Goal: Check status: Check status

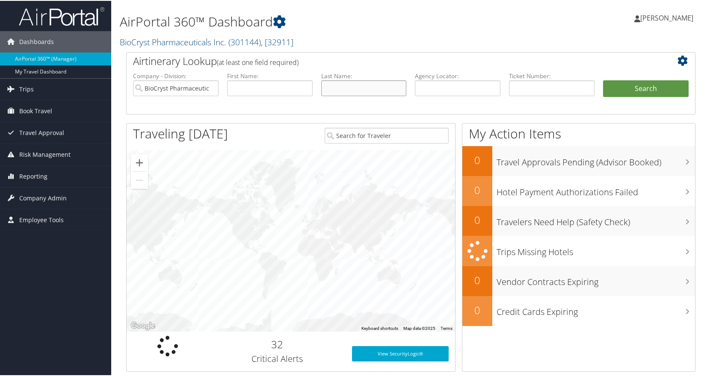
click at [352, 86] on input "text" at bounding box center [364, 88] width 86 height 16
type input "angelini"
click at [603, 80] on button "Search" at bounding box center [646, 88] width 86 height 17
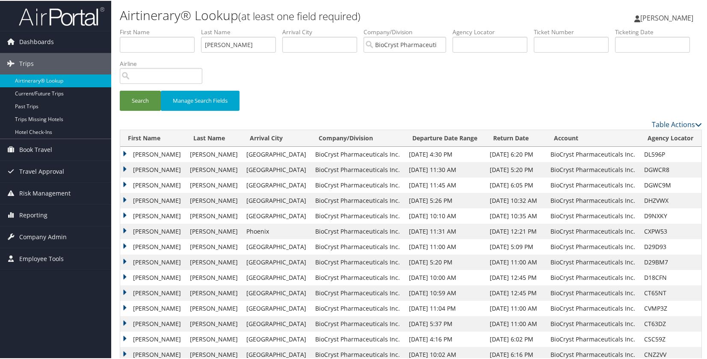
click at [123, 167] on td "[PERSON_NAME]" at bounding box center [152, 168] width 65 height 15
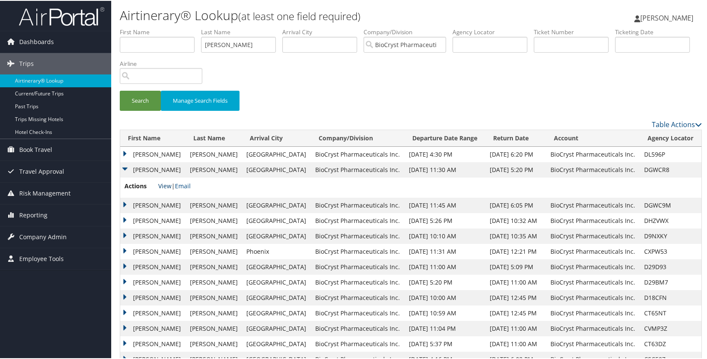
click at [166, 187] on link "View" at bounding box center [164, 185] width 13 height 8
click at [123, 152] on td "[PERSON_NAME]" at bounding box center [152, 153] width 65 height 15
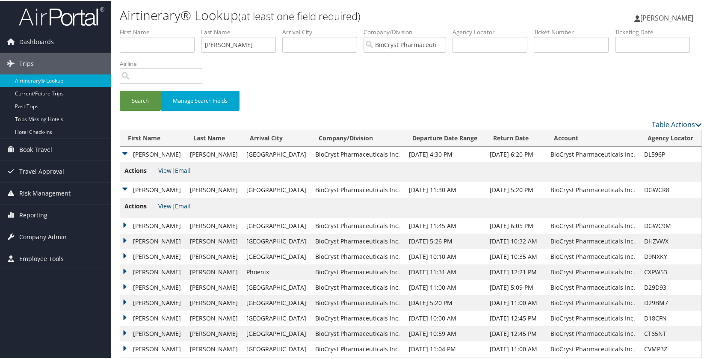
click at [161, 168] on link "View" at bounding box center [164, 169] width 13 height 8
click at [163, 208] on link "View" at bounding box center [164, 205] width 13 height 8
click at [159, 168] on link "View" at bounding box center [164, 169] width 13 height 8
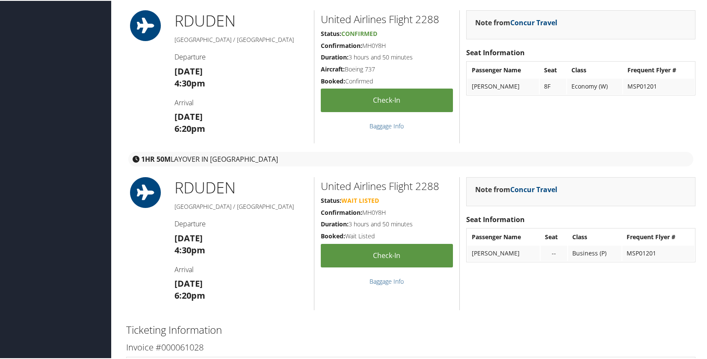
scroll to position [86, 0]
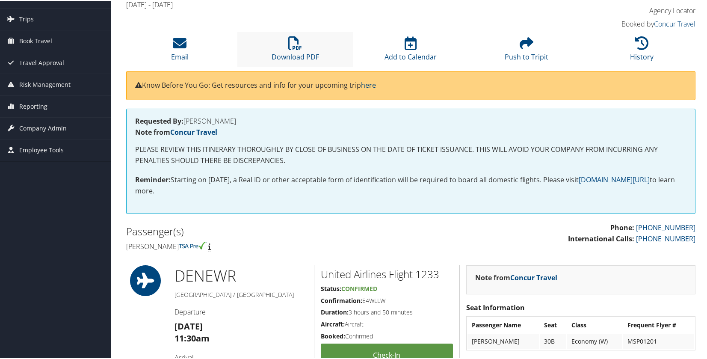
scroll to position [43, 0]
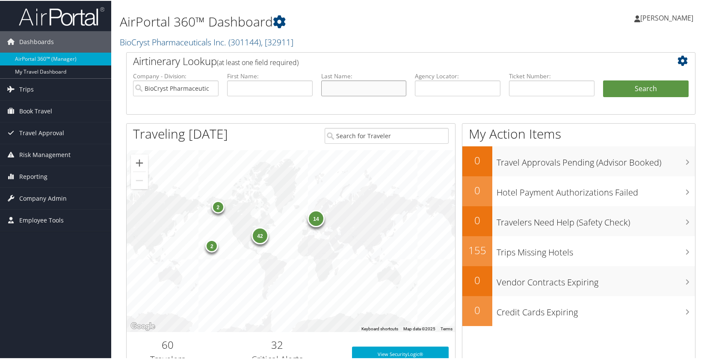
click at [381, 86] on input "text" at bounding box center [364, 88] width 86 height 16
type input "s"
type input "gayer"
click at [603, 80] on button "Search" at bounding box center [646, 88] width 86 height 17
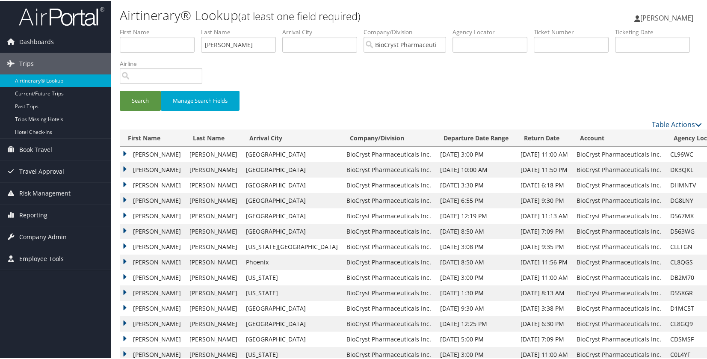
click at [122, 150] on td "[PERSON_NAME]" at bounding box center [152, 153] width 65 height 15
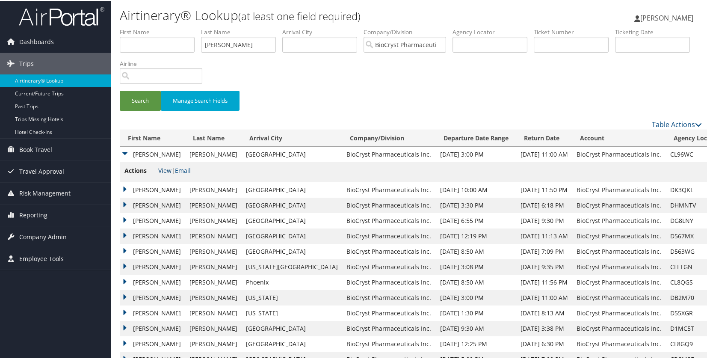
click at [170, 170] on link "View" at bounding box center [164, 169] width 13 height 8
drag, startPoint x: 244, startPoint y: 47, endPoint x: 106, endPoint y: 10, distance: 142.5
type input "stonehouse"
click at [120, 90] on button "Search" at bounding box center [140, 100] width 41 height 20
